Goal: Task Accomplishment & Management: Manage account settings

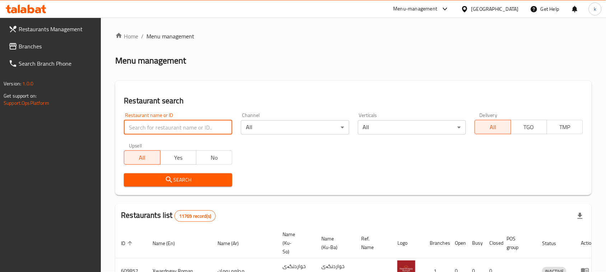
drag, startPoint x: 164, startPoint y: 130, endPoint x: 167, endPoint y: 133, distance: 4.8
click at [164, 130] on input "search" at bounding box center [178, 127] width 108 height 14
paste input "Balen Gym Food"
type input "Balen Gym Food"
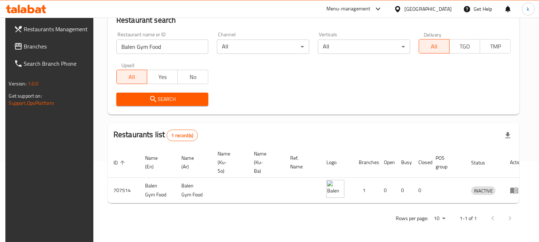
scroll to position [87, 0]
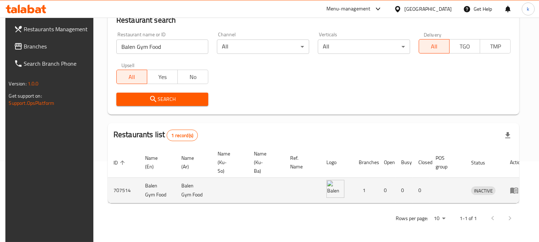
click at [510, 188] on icon "enhanced table" at bounding box center [514, 191] width 8 height 6
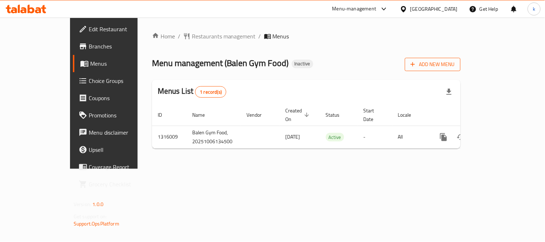
click at [455, 67] on span "Add New Menu" at bounding box center [432, 64] width 44 height 9
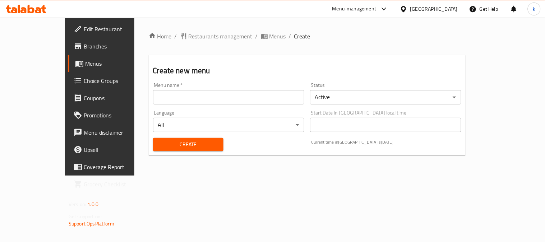
click at [153, 97] on input "text" at bounding box center [228, 97] width 151 height 14
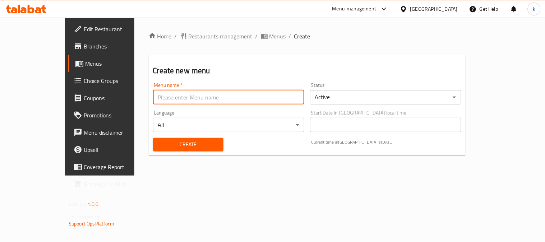
type input "Khaled"
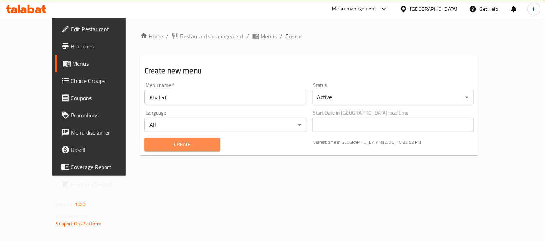
click at [160, 138] on button "Create" at bounding box center [182, 144] width 76 height 13
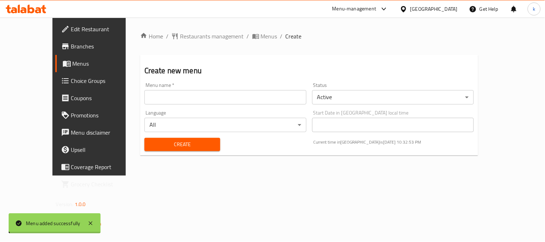
click at [261, 36] on span "Menus" at bounding box center [269, 36] width 17 height 9
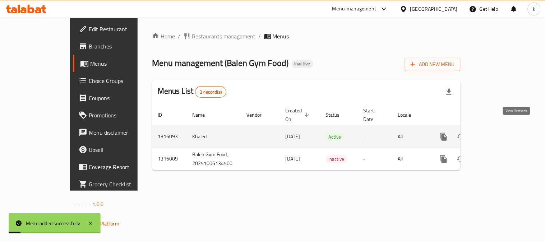
click at [499, 132] on icon "enhanced table" at bounding box center [495, 136] width 9 height 9
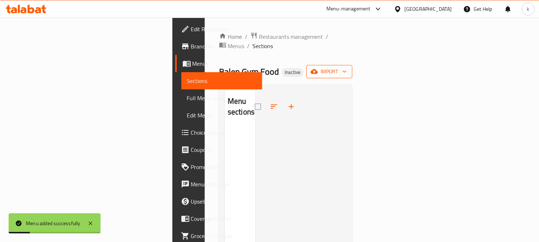
click at [346, 67] on span "import" at bounding box center [329, 71] width 34 height 9
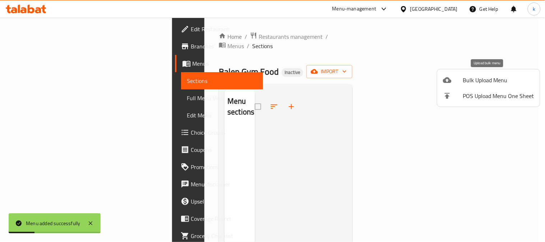
click at [458, 80] on div at bounding box center [453, 80] width 20 height 9
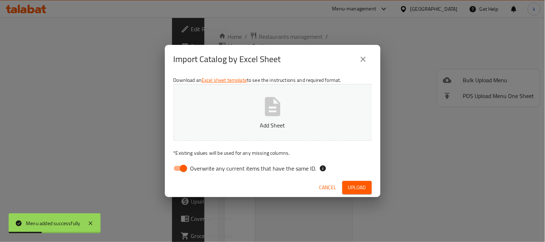
drag, startPoint x: 178, startPoint y: 165, endPoint x: 213, endPoint y: 141, distance: 42.3
click at [180, 164] on input "Overwrite any current items that have the same ID." at bounding box center [183, 169] width 41 height 14
checkbox input "false"
click at [238, 122] on p "Add Sheet" at bounding box center [273, 125] width 176 height 9
click at [364, 189] on span "Upload" at bounding box center [357, 187] width 18 height 9
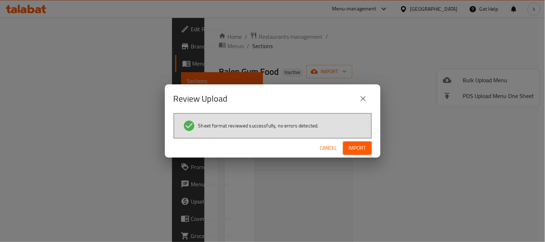
click at [369, 154] on button "Import" at bounding box center [357, 147] width 29 height 13
click at [369, 154] on div "Cancel" at bounding box center [272, 148] width 215 height 19
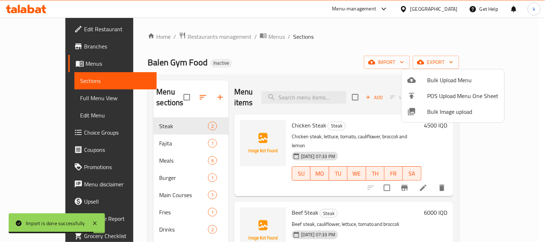
click at [35, 135] on div at bounding box center [272, 121] width 545 height 242
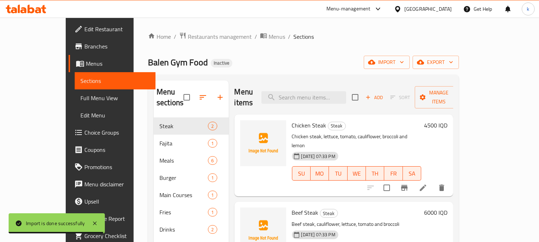
click at [84, 135] on span "Choice Groups" at bounding box center [117, 132] width 66 height 9
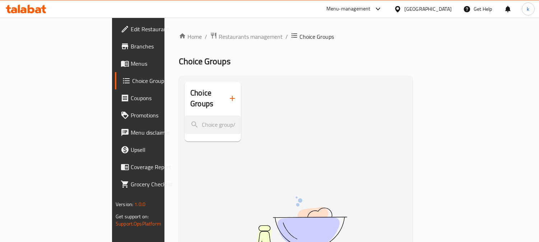
click at [224, 98] on button "button" at bounding box center [232, 98] width 17 height 17
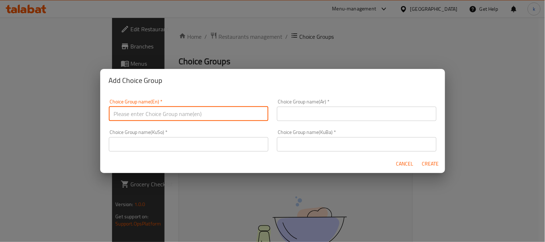
click at [164, 112] on input "text" at bounding box center [188, 114] width 159 height 14
type input "Extra:"
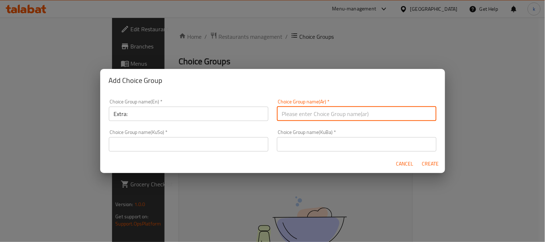
click at [317, 109] on input "text" at bounding box center [356, 114] width 159 height 14
type input "أ"
click at [400, 113] on input "text" at bounding box center [356, 114] width 159 height 14
type input "كست"
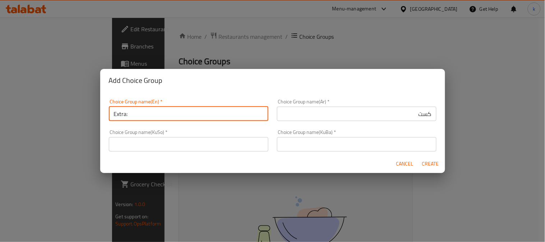
click at [116, 114] on input "Extra:" at bounding box center [188, 114] width 159 height 14
click at [327, 148] on input "text" at bounding box center [356, 144] width 159 height 14
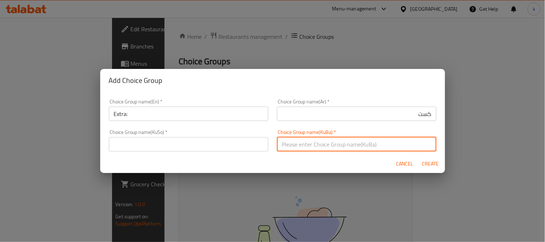
paste input "ئێکسترا"
type input "ئێکسترا:"
click at [216, 143] on input "text" at bounding box center [188, 144] width 159 height 14
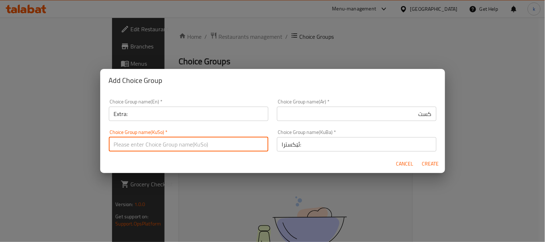
paste input "ئێکسترا"
type input "ئێکسترا:"
click at [370, 116] on input "كست" at bounding box center [356, 114] width 159 height 14
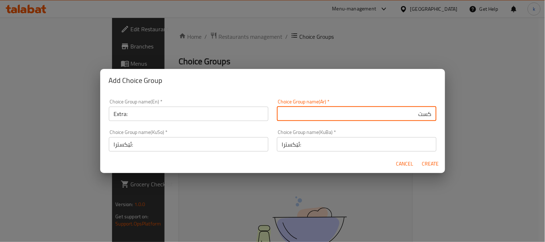
click at [370, 116] on input "كست" at bounding box center [356, 114] width 159 height 14
paste input "إكسترا"
type input "إكسترا:"
click at [425, 160] on span "Create" at bounding box center [430, 163] width 17 height 9
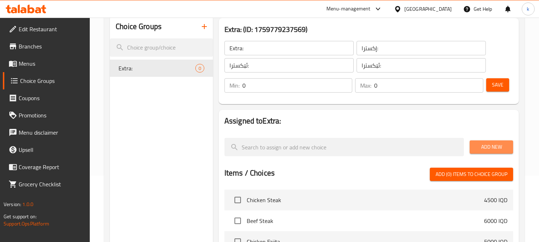
click at [501, 141] on button "Add New" at bounding box center [491, 146] width 43 height 13
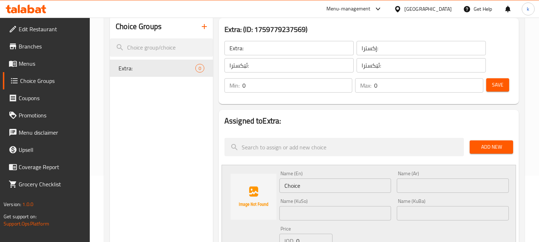
scroll to position [133, 0]
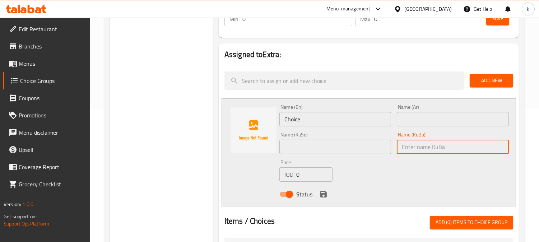
click at [433, 144] on input "text" at bounding box center [453, 147] width 112 height 14
paste input "گۆشتی قیمەکراو"
type input "گۆشتی قیمەکراو"
click at [382, 148] on input "text" at bounding box center [335, 147] width 112 height 14
paste input "گۆشتی قیمەکراو"
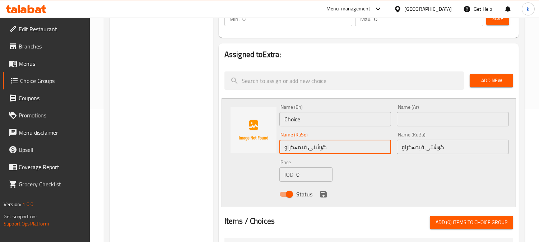
type input "گۆشتی قیمەکراو"
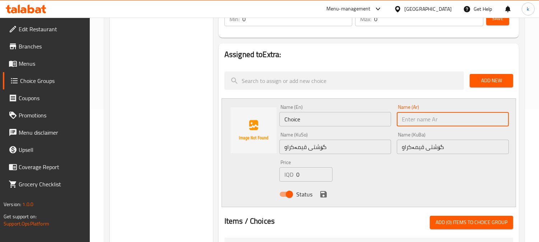
click at [436, 117] on input "text" at bounding box center [453, 119] width 112 height 14
paste input "لحم مفروم"
type input "لحم مفروم"
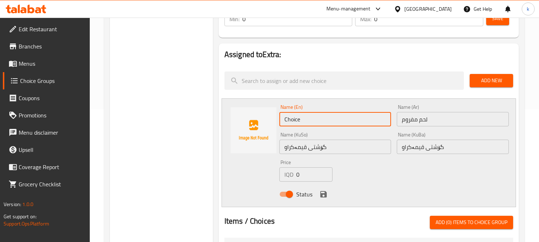
drag, startPoint x: 316, startPoint y: 112, endPoint x: 246, endPoint y: 116, distance: 69.7
click at [249, 115] on div "Name (En) Choice Name (En) Name (Ar) لحم مفروم Name (Ar) Name (KuSo) گۆشتی قیمە…" at bounding box center [369, 152] width 294 height 109
paste input "Minced Meat"
type input "Minced Meat"
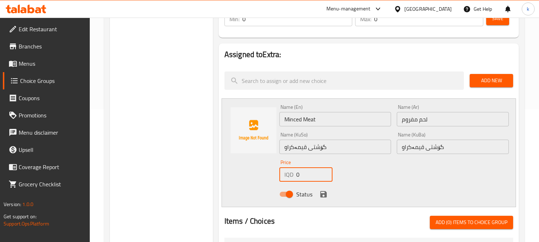
drag, startPoint x: 311, startPoint y: 171, endPoint x: 279, endPoint y: 177, distance: 32.8
click at [279, 177] on div "Price IQD 0 Price" at bounding box center [305, 171] width 59 height 28
type input "3000"
click at [320, 194] on icon "save" at bounding box center [323, 194] width 6 height 6
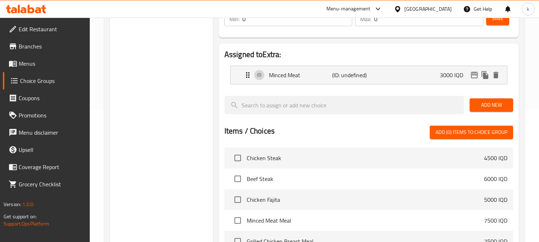
click at [487, 104] on span "Add New" at bounding box center [491, 105] width 32 height 9
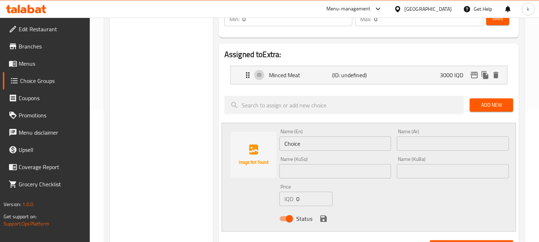
click at [421, 164] on input "text" at bounding box center [453, 171] width 112 height 14
paste input "سنگی مریشکی برژاو"
type input "سنگی مریشکی برژاو"
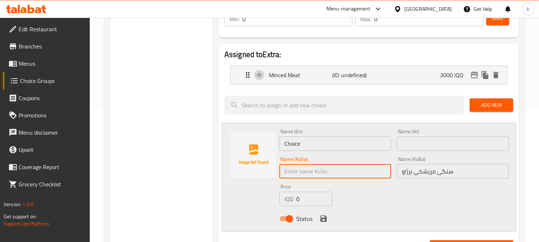
drag, startPoint x: 368, startPoint y: 172, endPoint x: 406, endPoint y: 158, distance: 39.8
click at [368, 172] on input "text" at bounding box center [335, 171] width 112 height 14
paste input "سنگی مریشکی برژاو"
type input "سنگی مریشکی برژاو"
click at [415, 151] on input "text" at bounding box center [453, 143] width 112 height 14
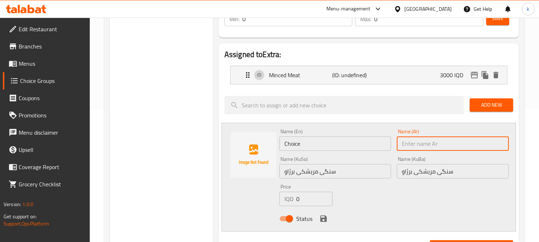
paste input "صدر دجاج مشوي"
type input "صدر دجاج مشوي"
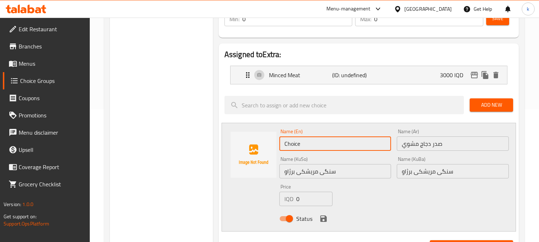
drag, startPoint x: 329, startPoint y: 145, endPoint x: 228, endPoint y: 145, distance: 100.5
click at [228, 145] on div "Name (En) Choice Name (En) Name (Ar) صدر دجاج مشوي Name (Ar) Name (KuSo) سنگی م…" at bounding box center [369, 177] width 294 height 109
paste input "Grilled Chicken Breast"
type input "Grilled Chicken Breast"
drag, startPoint x: 309, startPoint y: 201, endPoint x: 295, endPoint y: 202, distance: 14.0
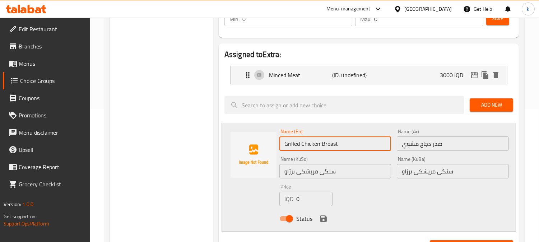
click at [295, 202] on div "IQD 0 Price" at bounding box center [305, 199] width 53 height 14
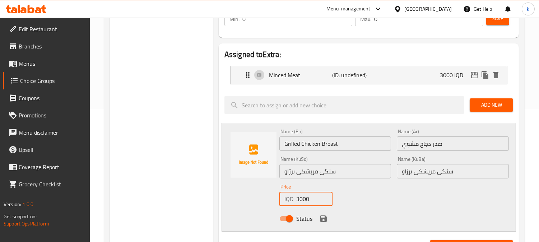
type input "3000"
click at [320, 217] on icon "save" at bounding box center [323, 218] width 6 height 6
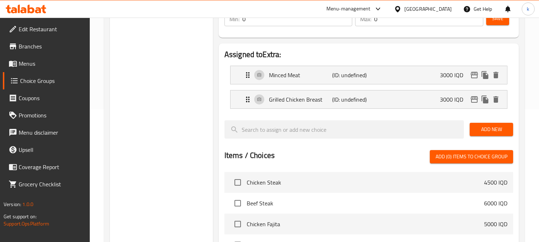
click at [499, 127] on span "Add New" at bounding box center [491, 129] width 32 height 9
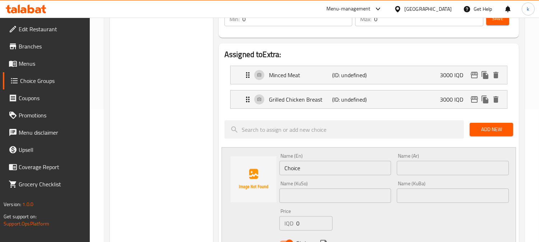
drag, startPoint x: 434, startPoint y: 191, endPoint x: 349, endPoint y: 192, distance: 85.8
click at [434, 191] on input "text" at bounding box center [453, 195] width 112 height 14
paste input "[PERSON_NAME]"
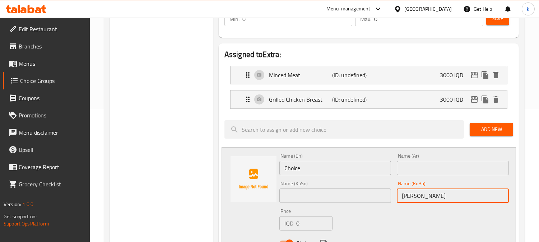
type input "[PERSON_NAME]"
drag, startPoint x: 346, startPoint y: 192, endPoint x: 403, endPoint y: 181, distance: 57.5
click at [346, 192] on input "text" at bounding box center [335, 195] width 112 height 14
paste input "[PERSON_NAME]"
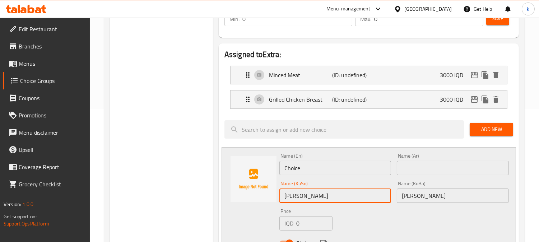
type input "[PERSON_NAME]"
click at [419, 172] on input "text" at bounding box center [453, 168] width 112 height 14
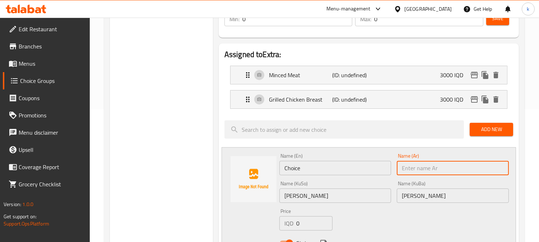
paste input "سمك تونة"
type input "سمك تونة"
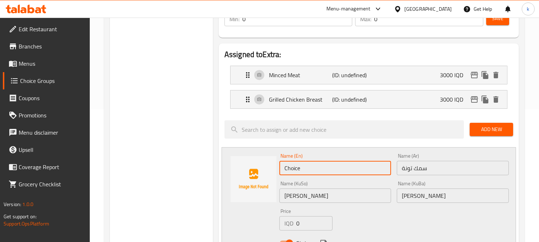
click at [319, 162] on input "Choice" at bounding box center [335, 168] width 112 height 14
paste input "Tuna Fish"
type input "Tuna Fish"
click at [288, 221] on div "IQD 0 Price" at bounding box center [305, 223] width 53 height 14
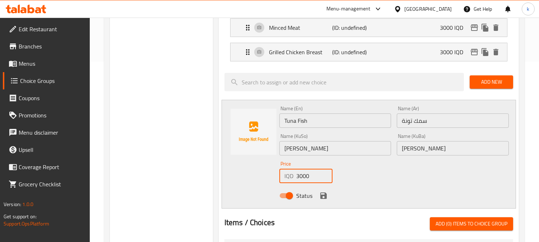
scroll to position [199, 0]
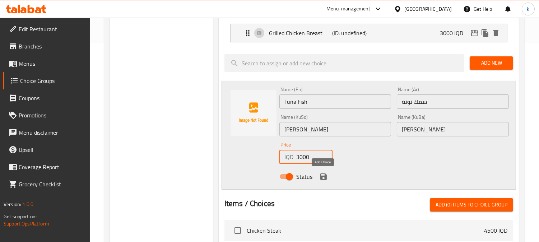
type input "3000"
click at [325, 177] on icon "save" at bounding box center [323, 176] width 6 height 6
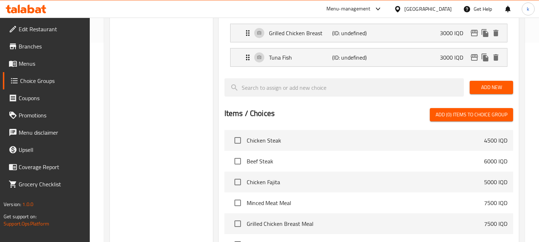
click at [479, 84] on span "Add New" at bounding box center [491, 87] width 32 height 9
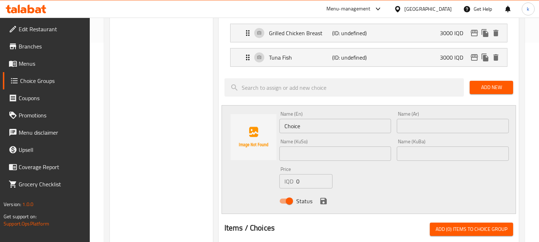
drag, startPoint x: 432, startPoint y: 158, endPoint x: 383, endPoint y: 158, distance: 48.8
click at [432, 158] on input "text" at bounding box center [453, 153] width 112 height 14
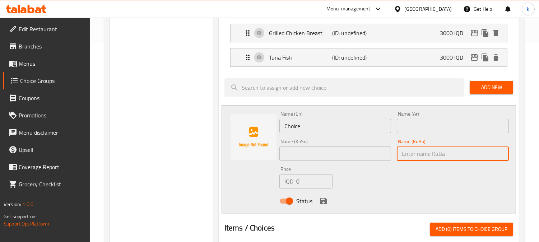
paste input "سنگی مریشکی کوڵاو"
type input "سنگی مریشکی کوڵاو"
click at [373, 158] on input "text" at bounding box center [335, 153] width 112 height 14
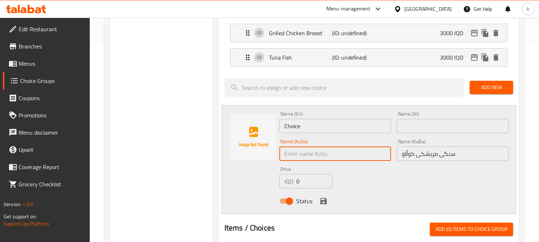
paste input "سنگی مریشکی کوڵاو"
type input "سنگی مریشکی کوڵاو"
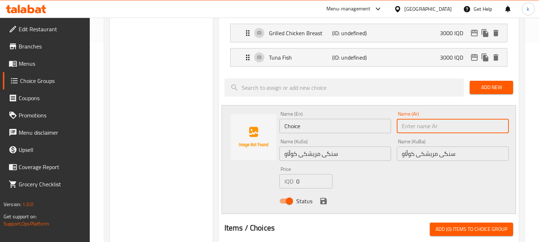
click at [415, 130] on input "text" at bounding box center [453, 126] width 112 height 14
paste input "صدر دجاج مسلوق"
type input "صدر دجاج مسلوق"
click at [304, 126] on input "Choice" at bounding box center [335, 126] width 112 height 14
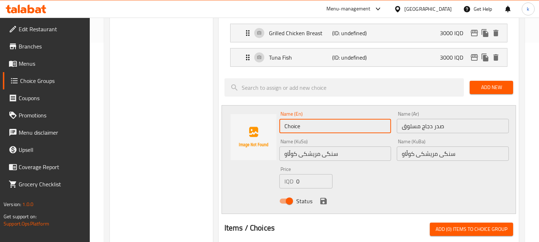
click at [304, 126] on input "Choice" at bounding box center [335, 126] width 112 height 14
paste input "Boiled Chicken Breast"
type input "Boiled Chicken Breast"
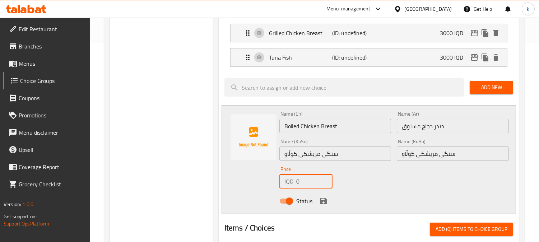
drag, startPoint x: 310, startPoint y: 179, endPoint x: 291, endPoint y: 178, distance: 19.0
click at [291, 178] on div "IQD 0 Price" at bounding box center [305, 181] width 53 height 14
type input "3000"
click at [327, 203] on button "save" at bounding box center [323, 201] width 11 height 11
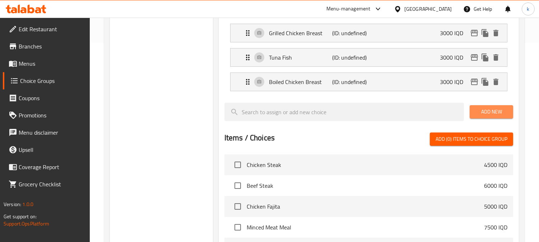
click at [490, 114] on span "Add New" at bounding box center [491, 111] width 32 height 9
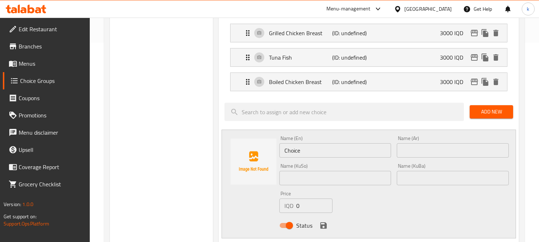
scroll to position [266, 0]
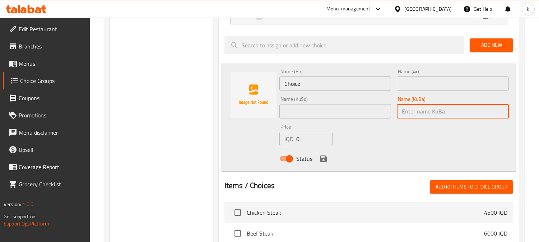
click at [429, 110] on input "text" at bounding box center [453, 111] width 112 height 14
paste input "ستێکی مریشک"
type input "ستێکی مریشک"
drag, startPoint x: 359, startPoint y: 110, endPoint x: 393, endPoint y: 97, distance: 36.5
click at [359, 110] on input "text" at bounding box center [335, 111] width 112 height 14
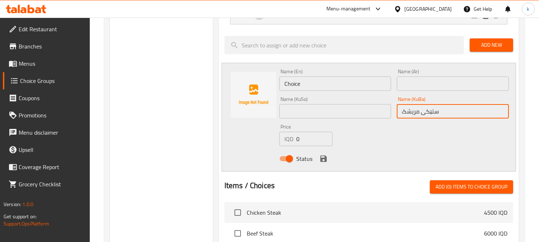
paste input "ستێکی مریشک"
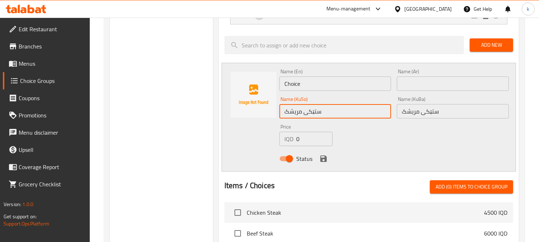
type input "ستێکی مریشک"
click at [413, 81] on input "text" at bounding box center [453, 83] width 112 height 14
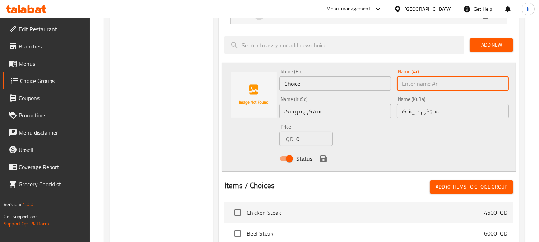
paste input "ستيك دجاج"
type input "ستيك دجاج"
click at [243, 85] on div "Name (En) Choice Name (En) Name (Ar) ستيك دجاج Name (Ar) Name (KuSo) ستێکی مریش…" at bounding box center [369, 117] width 294 height 109
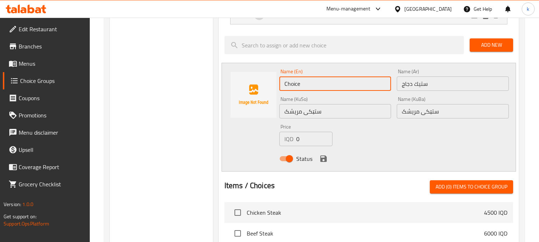
paste input "icken Steak"
type input "Chicken Steak"
drag, startPoint x: 308, startPoint y: 139, endPoint x: 286, endPoint y: 139, distance: 21.9
click at [285, 138] on div "IQD 0 Price" at bounding box center [305, 139] width 53 height 14
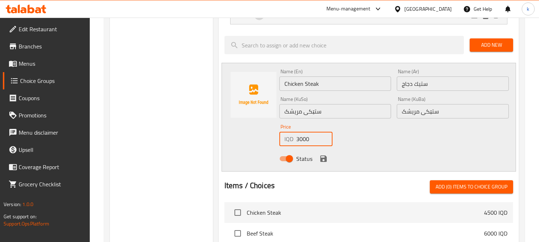
type input "3000"
click at [321, 158] on icon "save" at bounding box center [323, 158] width 6 height 6
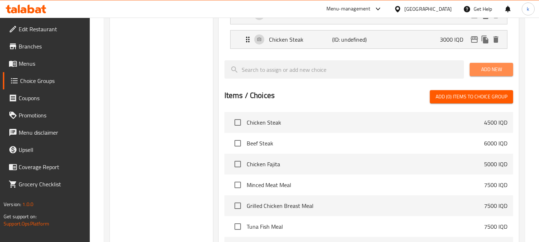
click at [485, 65] on span "Add New" at bounding box center [491, 69] width 32 height 9
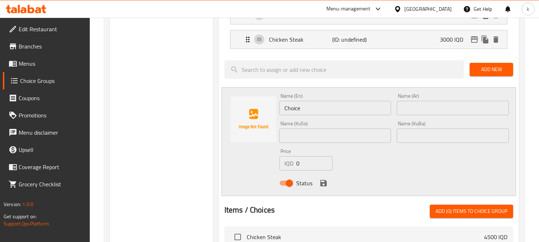
drag, startPoint x: 434, startPoint y: 131, endPoint x: 380, endPoint y: 133, distance: 54.6
click at [434, 131] on input "text" at bounding box center [453, 136] width 112 height 14
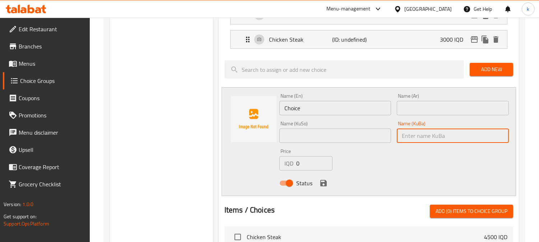
paste input "ستێکی گۆشتی مانگا"
type input "ستێکی گۆشتی مانگا"
click at [372, 133] on input "text" at bounding box center [335, 136] width 112 height 14
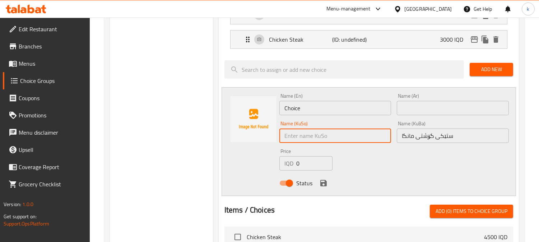
paste input "ستێکی گۆشتی مانگا"
type input "ستێکی گۆشتی مانگا"
click at [413, 109] on input "text" at bounding box center [453, 108] width 112 height 14
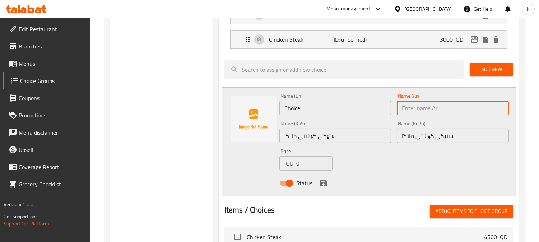
paste input "ستيك لحم بقري"
type input "ستيك لحم بقري"
drag, startPoint x: 320, startPoint y: 114, endPoint x: 252, endPoint y: 108, distance: 68.1
click at [253, 108] on div "Name (En) Choice Name (En) Name (Ar) ستيك لحم بقري Name (Ar) Name (KuSo) ستێکی …" at bounding box center [369, 141] width 294 height 109
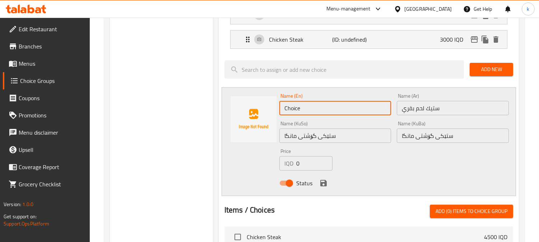
paste input "Beef Steak"
type input "Beef Steak"
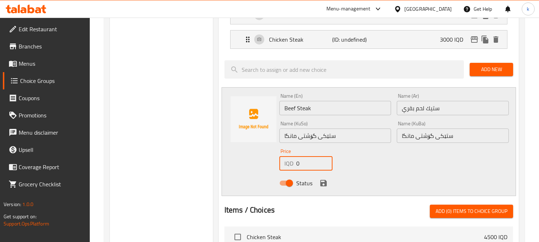
drag, startPoint x: 303, startPoint y: 166, endPoint x: 292, endPoint y: 166, distance: 11.5
click at [292, 166] on div "IQD 0 Price" at bounding box center [305, 163] width 53 height 14
type input "3000"
click at [327, 181] on icon "save" at bounding box center [323, 183] width 9 height 9
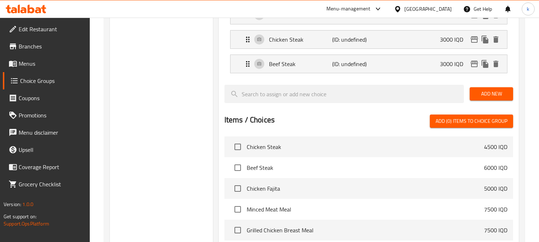
scroll to position [133, 0]
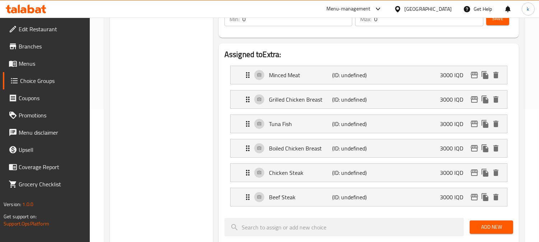
click at [494, 18] on span "Save" at bounding box center [497, 18] width 11 height 9
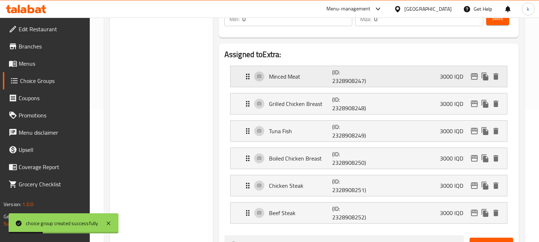
click at [313, 78] on p "Minced Meat" at bounding box center [300, 76] width 63 height 9
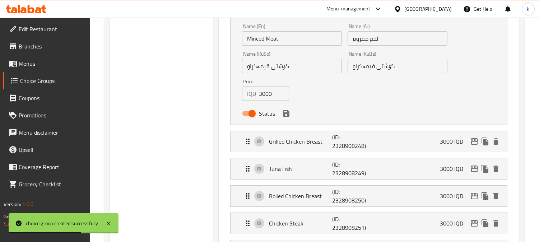
scroll to position [266, 0]
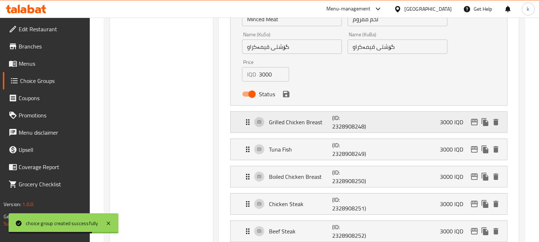
click at [322, 119] on p "Grilled Chicken Breast" at bounding box center [300, 122] width 63 height 9
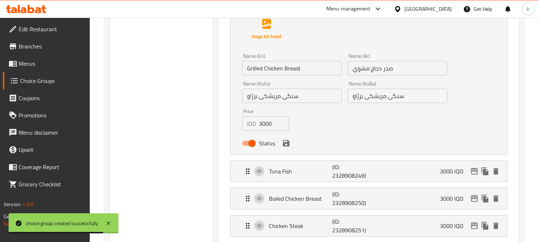
scroll to position [399, 0]
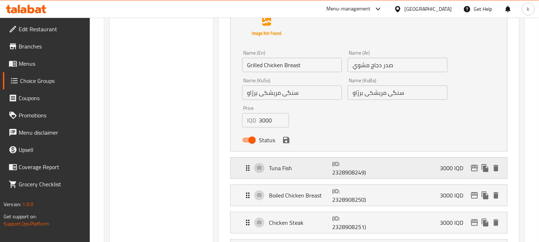
click at [318, 178] on div "Tuna Fish (ID: 2328908249) 3000 IQD" at bounding box center [370, 168] width 255 height 21
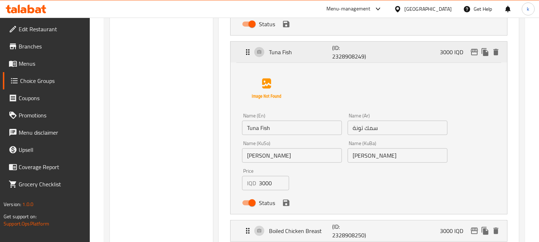
scroll to position [532, 0]
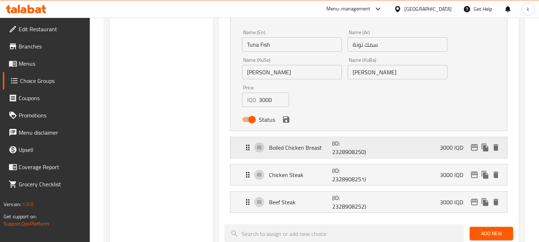
click at [328, 149] on p "Boiled Chicken Breast" at bounding box center [300, 147] width 63 height 9
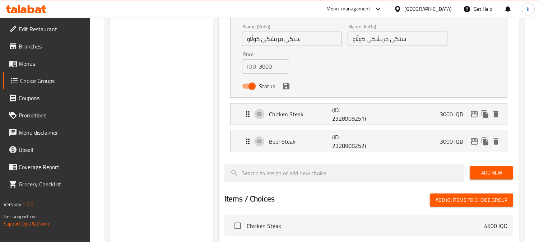
scroll to position [864, 0]
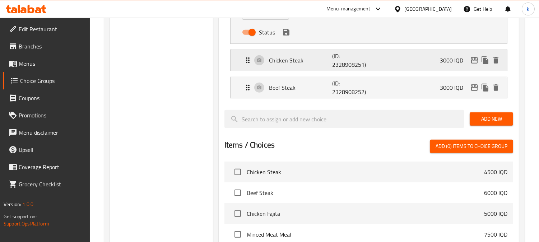
click at [333, 54] on p "(ID: 2328908251)" at bounding box center [353, 60] width 42 height 17
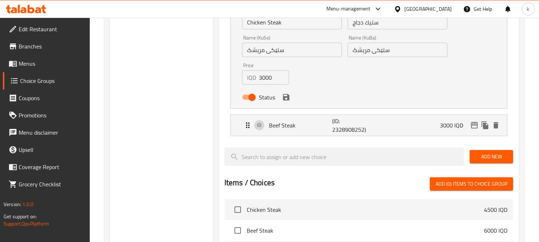
scroll to position [997, 0]
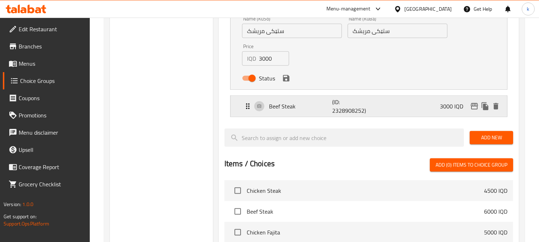
click at [310, 111] on div "Beef Steak (ID: 2328908252) 3000 IQD" at bounding box center [370, 106] width 255 height 21
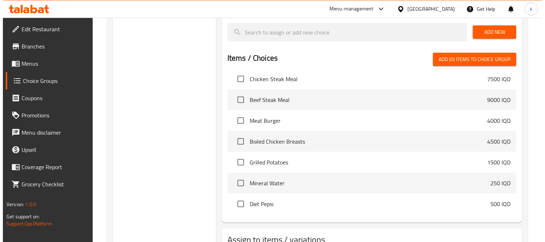
scroll to position [1308, 0]
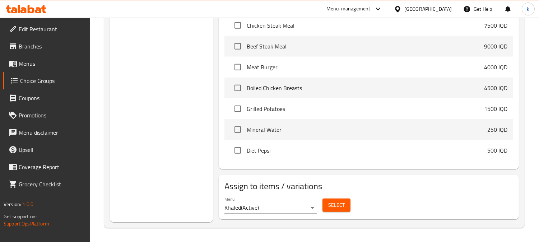
click at [334, 208] on span "Select" at bounding box center [336, 205] width 17 height 9
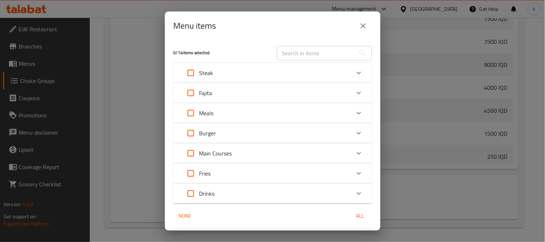
click at [194, 113] on input "Expand" at bounding box center [190, 112] width 17 height 17
checkbox input "true"
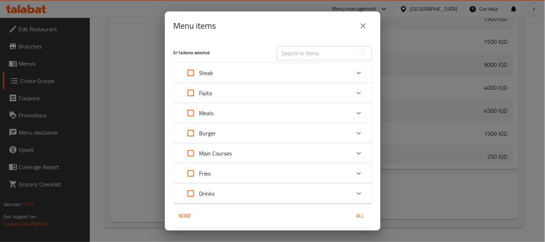
checkbox input "true"
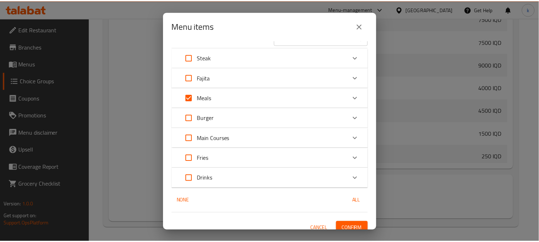
scroll to position [23, 0]
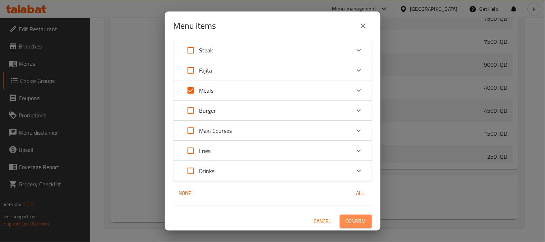
click at [354, 223] on span "Confirm" at bounding box center [355, 221] width 20 height 9
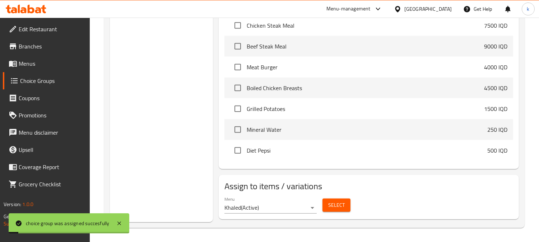
click at [48, 59] on span "Menus" at bounding box center [52, 63] width 66 height 9
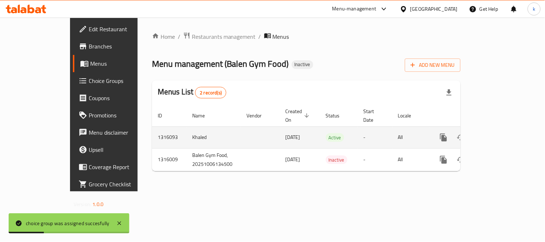
click at [499, 133] on icon "enhanced table" at bounding box center [495, 137] width 9 height 9
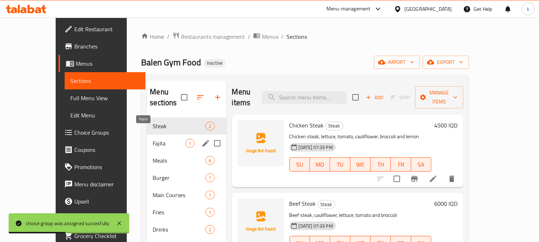
click at [153, 139] on span "Fajita" at bounding box center [169, 143] width 33 height 9
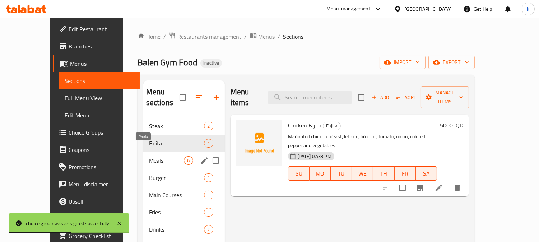
click at [149, 156] on span "Meals" at bounding box center [166, 160] width 35 height 9
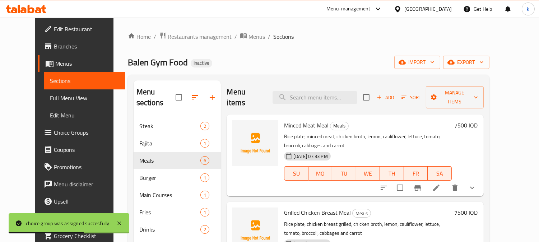
click at [481, 181] on button "show more" at bounding box center [471, 187] width 17 height 17
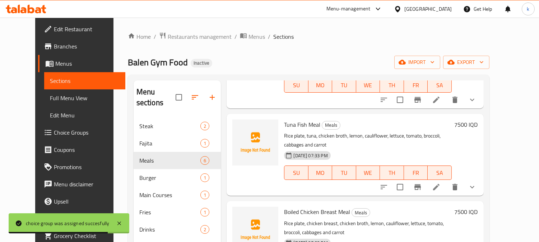
scroll to position [266, 0]
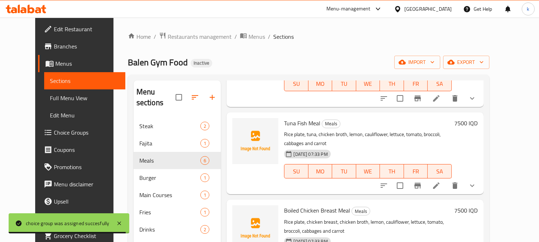
click at [481, 177] on button "show more" at bounding box center [471, 185] width 17 height 17
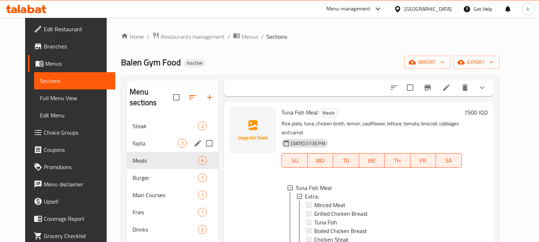
click at [137, 122] on span "Steak" at bounding box center [164, 126] width 65 height 9
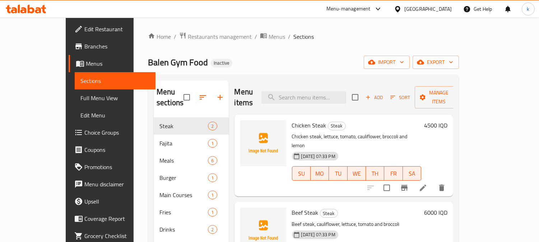
click at [292, 120] on span "Chicken Steak" at bounding box center [309, 125] width 34 height 11
copy h6 "Chicken Steak"
click at [247, 127] on icon "upload picture" at bounding box center [250, 130] width 7 height 6
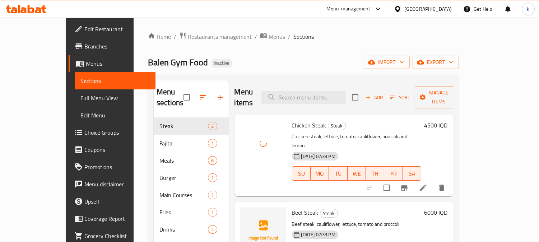
click at [292, 207] on span "Beef Steak" at bounding box center [305, 212] width 27 height 11
copy h6 "Beef Steak"
click at [249, 216] on circle "upload picture" at bounding box center [250, 217] width 2 height 2
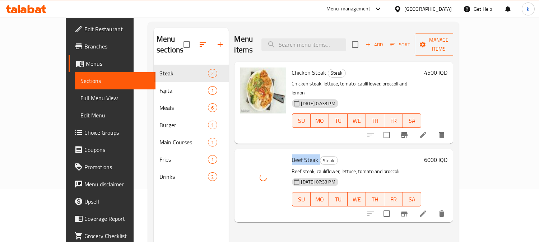
scroll to position [34, 0]
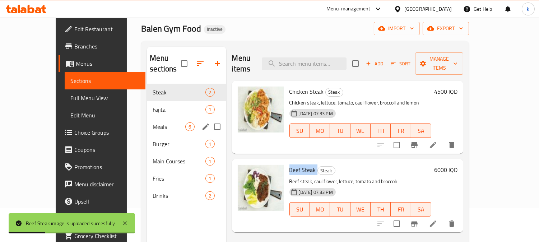
click at [147, 103] on div "[DEMOGRAPHIC_DATA] 1" at bounding box center [186, 109] width 79 height 17
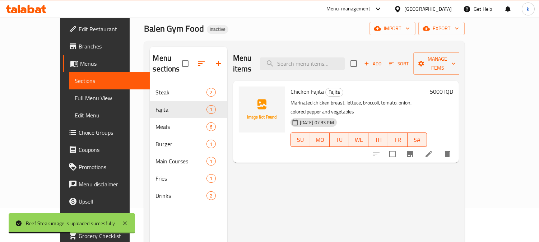
click at [290, 86] on span "Chicken Fajita" at bounding box center [306, 91] width 33 height 11
copy h6 "Chicken Fajita"
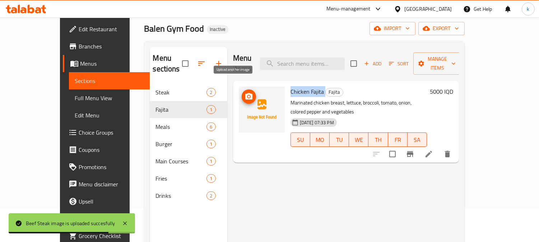
click at [245, 93] on icon "upload picture" at bounding box center [248, 96] width 7 height 6
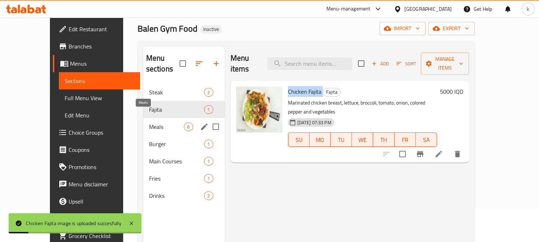
click at [149, 122] on span "Meals" at bounding box center [166, 126] width 35 height 9
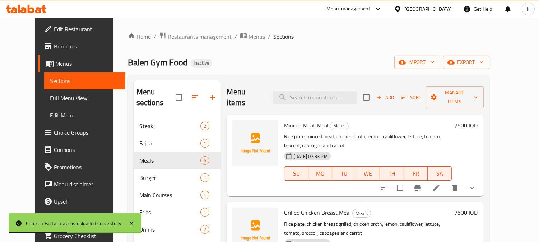
click at [284, 120] on span "Minced Meat Meal" at bounding box center [306, 125] width 45 height 11
copy h6 "Minced Meat Meal"
click at [232, 120] on img at bounding box center [255, 143] width 46 height 46
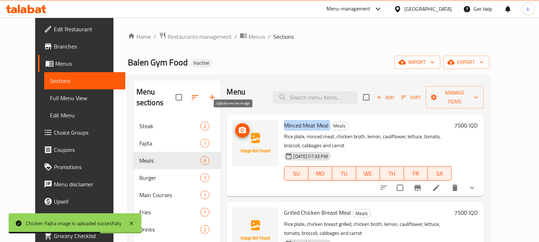
click at [235, 126] on span "upload picture" at bounding box center [242, 130] width 14 height 9
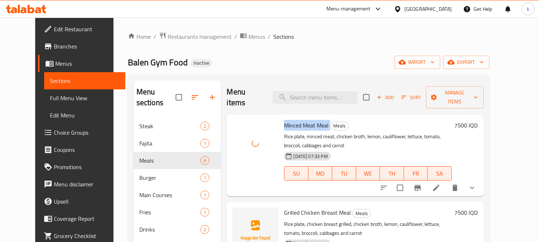
scroll to position [66, 0]
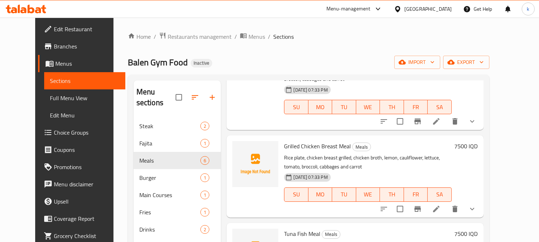
click at [299, 141] on span "Grilled Chicken Breast Meal" at bounding box center [317, 146] width 67 height 11
copy h6 "Grilled Chicken Breast Meal"
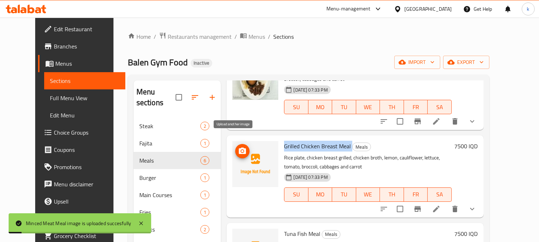
click at [239, 148] on icon "upload picture" at bounding box center [242, 151] width 7 height 6
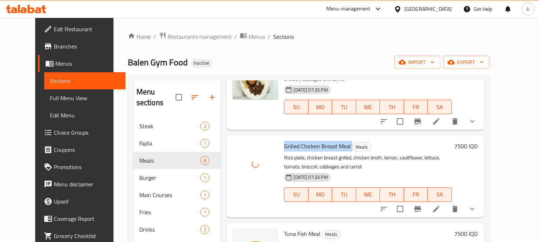
scroll to position [133, 0]
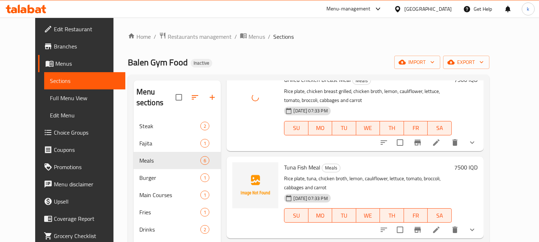
click at [290, 162] on span "Tuna Fish Meal" at bounding box center [302, 167] width 36 height 11
copy h6 "Tuna Fish Meal"
click at [238, 168] on icon "upload picture" at bounding box center [242, 172] width 9 height 9
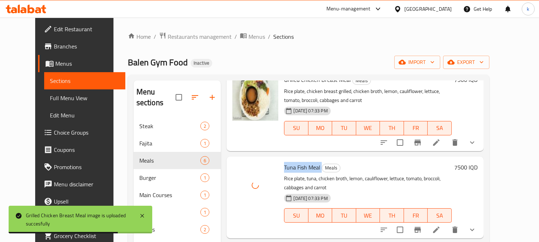
scroll to position [199, 0]
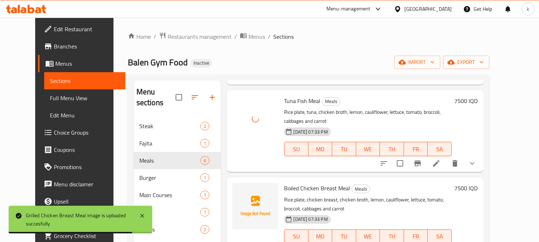
click at [299, 183] on span "Boiled Chicken Breast Meal" at bounding box center [317, 188] width 66 height 11
copy h6 "Boiled Chicken Breast Meal"
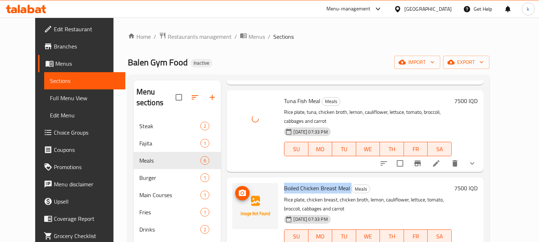
click at [241, 192] on circle "upload picture" at bounding box center [242, 193] width 2 height 2
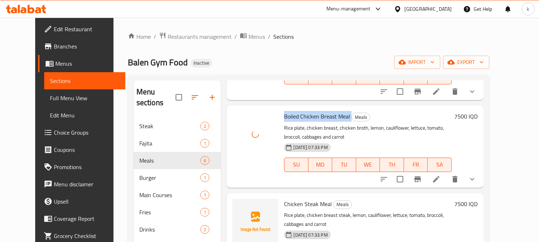
scroll to position [273, 0]
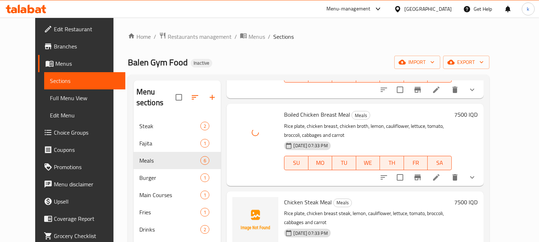
click at [303, 197] on span "Chicken Steak Meal" at bounding box center [308, 202] width 48 height 11
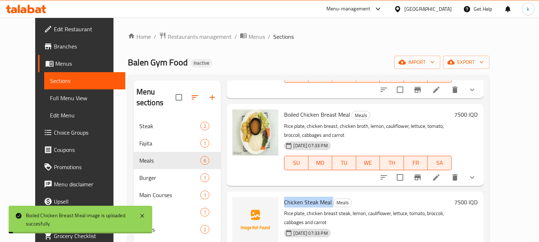
click at [303, 197] on span "Chicken Steak Meal" at bounding box center [308, 202] width 48 height 11
copy h6 "Chicken Steak Meal"
click at [239, 203] on span "upload picture" at bounding box center [242, 207] width 14 height 9
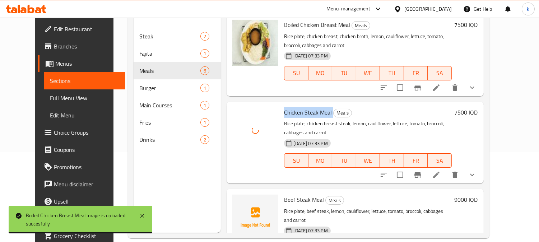
scroll to position [101, 0]
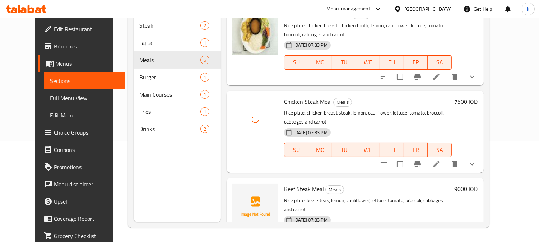
click at [288, 183] on span "Beef Steak Meal" at bounding box center [304, 188] width 40 height 11
copy h6 "Beef Steak Meal"
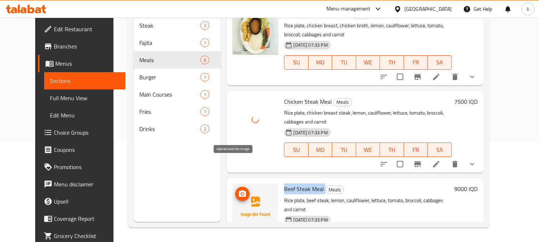
click at [238, 190] on span "upload picture" at bounding box center [242, 194] width 14 height 9
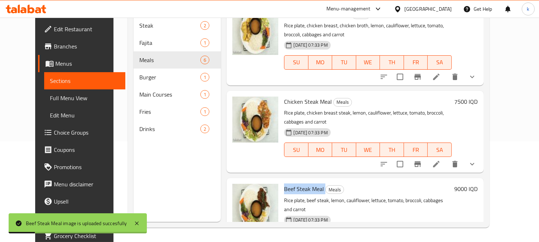
scroll to position [34, 0]
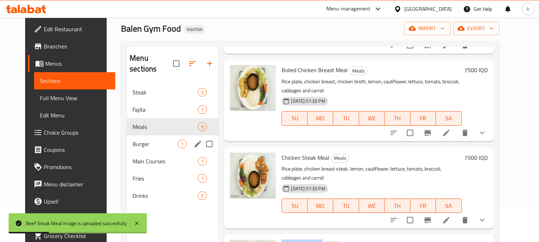
click at [132, 140] on span "Burger" at bounding box center [154, 144] width 45 height 9
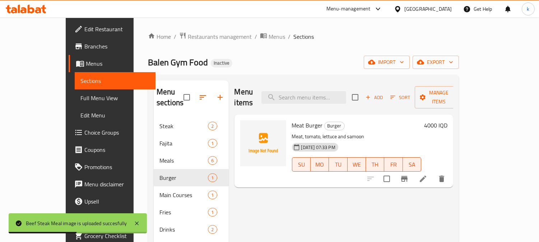
click at [292, 120] on span "Meat Burger" at bounding box center [307, 125] width 31 height 11
copy h6 "Meat Burger"
click at [247, 127] on icon "upload picture" at bounding box center [250, 130] width 7 height 6
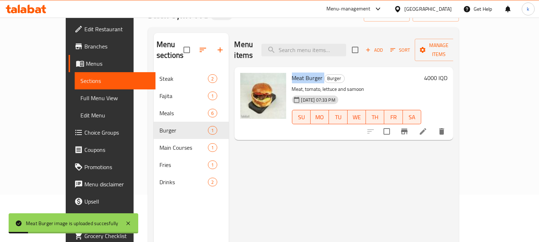
scroll to position [66, 0]
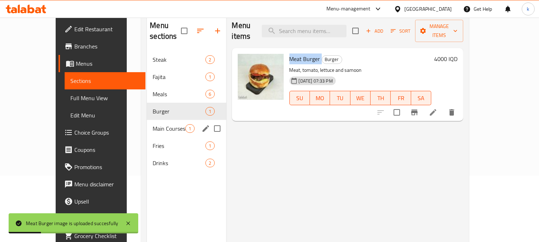
click at [153, 124] on span "Main Courses" at bounding box center [169, 128] width 33 height 9
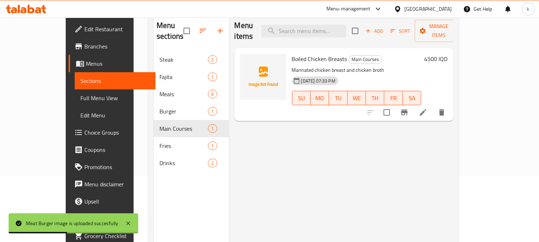
click at [292, 53] on span "Boiled Chicken Breasts" at bounding box center [319, 58] width 55 height 11
click at [246, 60] on icon "upload picture" at bounding box center [250, 64] width 9 height 9
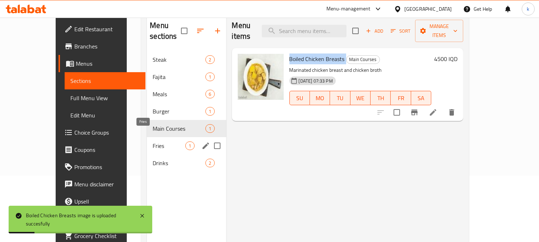
click at [155, 141] on span "Fries" at bounding box center [169, 145] width 33 height 9
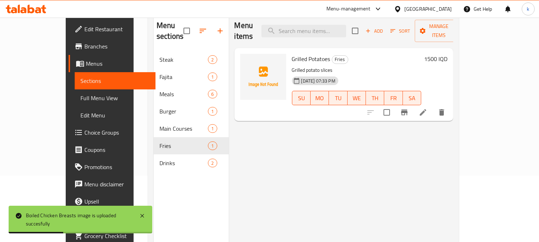
click at [292, 53] on span "Grilled Potatoes" at bounding box center [311, 58] width 38 height 11
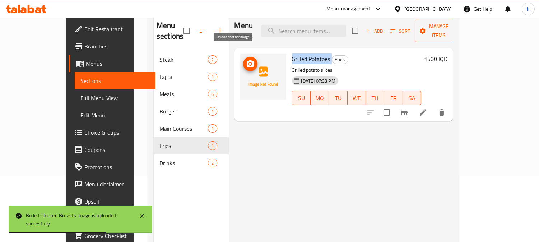
click at [246, 60] on icon "upload picture" at bounding box center [250, 64] width 9 height 9
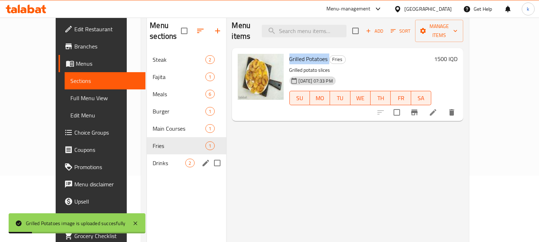
click at [147, 154] on div "Drinks 2" at bounding box center [186, 162] width 79 height 17
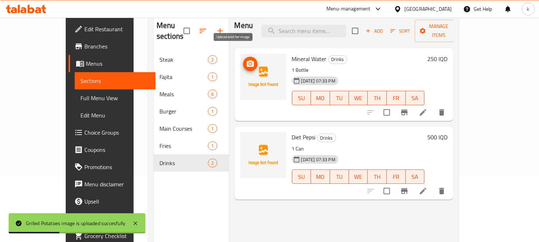
click at [246, 60] on icon "upload picture" at bounding box center [250, 64] width 9 height 9
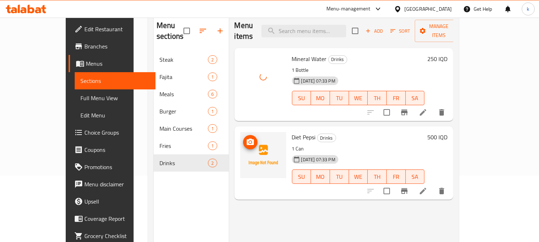
click at [246, 138] on icon "upload picture" at bounding box center [250, 142] width 9 height 9
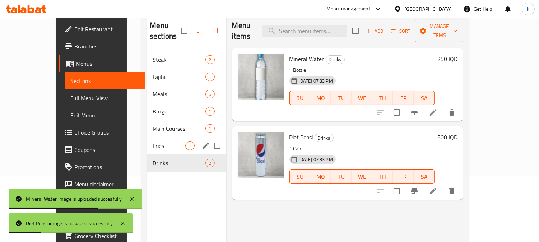
click at [147, 137] on div "Fries 1" at bounding box center [186, 145] width 79 height 17
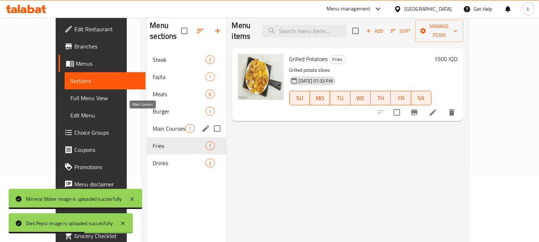
click at [153, 124] on span "Main Courses" at bounding box center [169, 128] width 33 height 9
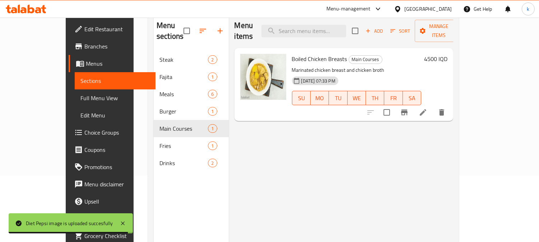
click at [84, 30] on span "Edit Restaurant" at bounding box center [117, 29] width 66 height 9
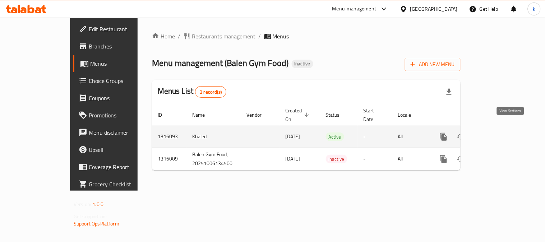
click at [499, 132] on icon "enhanced table" at bounding box center [495, 136] width 9 height 9
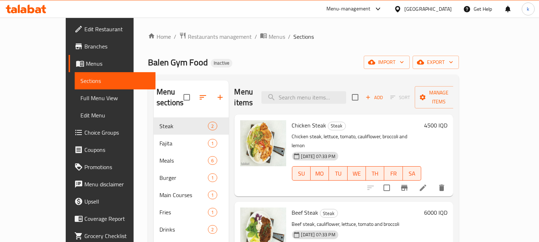
click at [80, 94] on span "Full Menu View" at bounding box center [115, 98] width 70 height 9
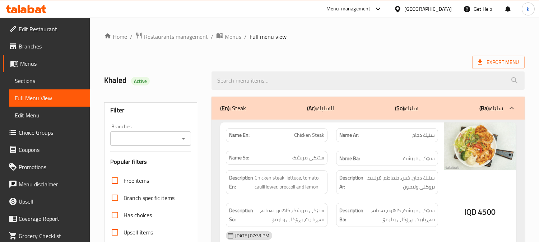
click at [158, 131] on div "Branches" at bounding box center [150, 138] width 81 height 14
click at [159, 138] on input "Branches" at bounding box center [144, 139] width 65 height 10
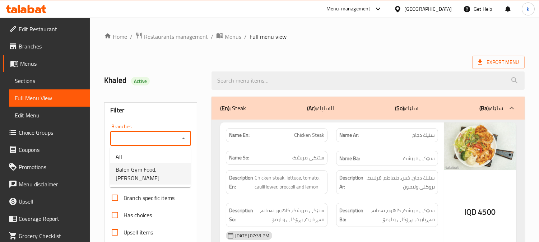
click at [159, 167] on span "Balen Gym Food, Kareza Wishk" at bounding box center [150, 173] width 69 height 17
type input "Balen Gym Food, Kareza Wishk"
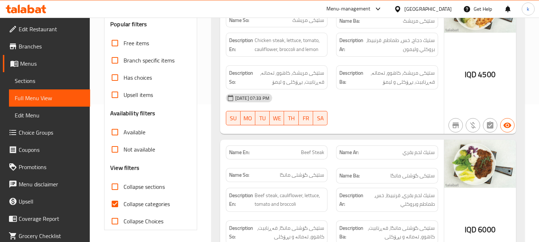
scroll to position [140, 0]
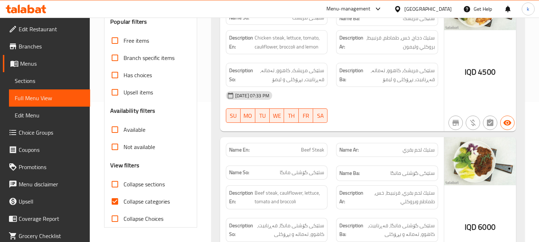
click at [114, 200] on input "Collapse categories" at bounding box center [114, 201] width 17 height 17
checkbox input "false"
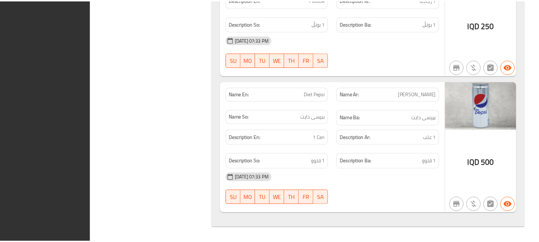
scroll to position [4141, 0]
